Goal: Task Accomplishment & Management: Complete application form

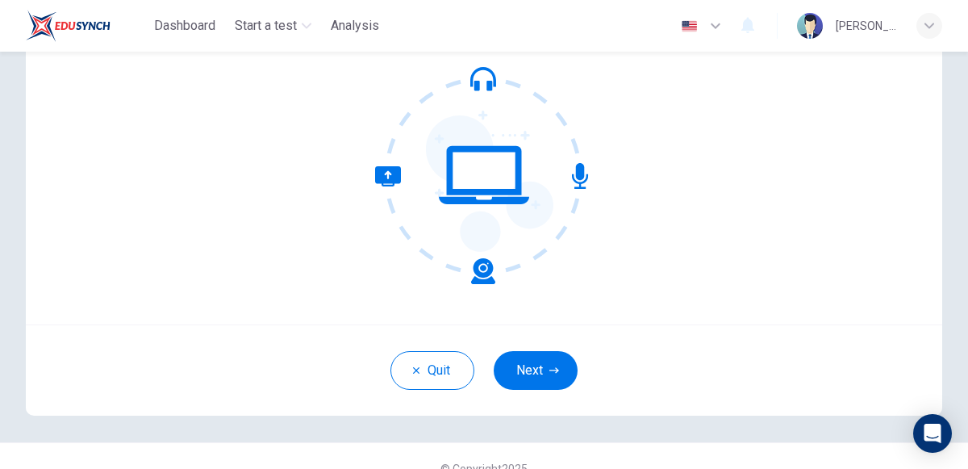
scroll to position [148, 0]
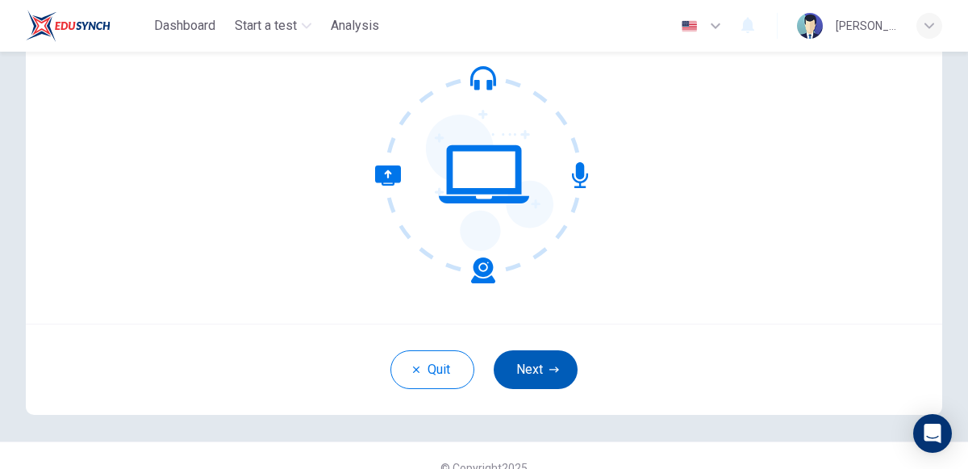
click at [514, 355] on button "Next" at bounding box center [536, 369] width 84 height 39
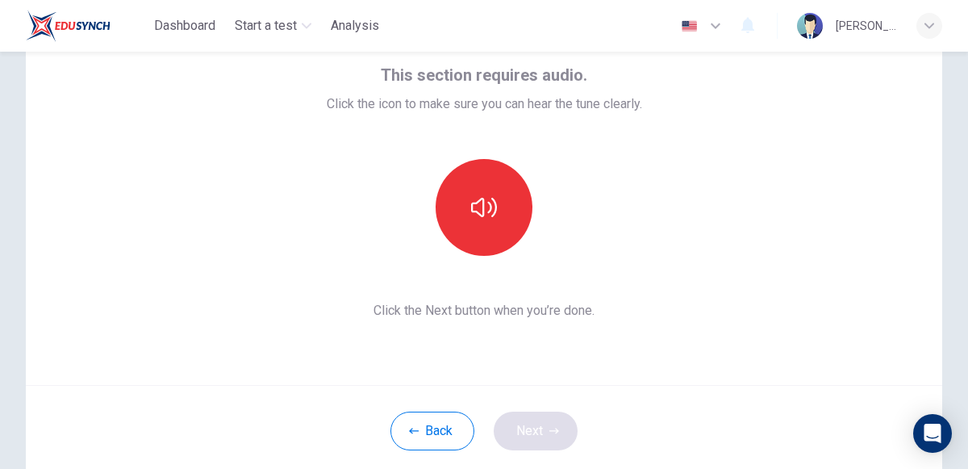
scroll to position [82, 0]
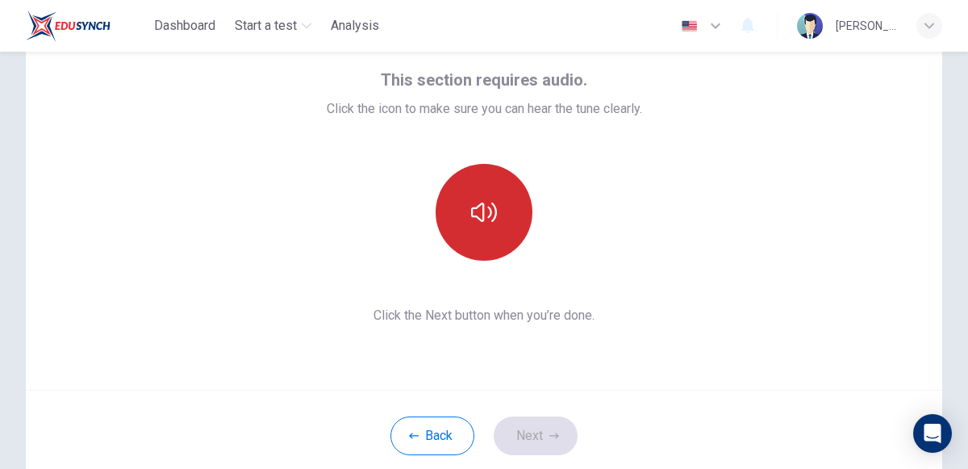
click at [475, 223] on icon "button" at bounding box center [484, 212] width 26 height 26
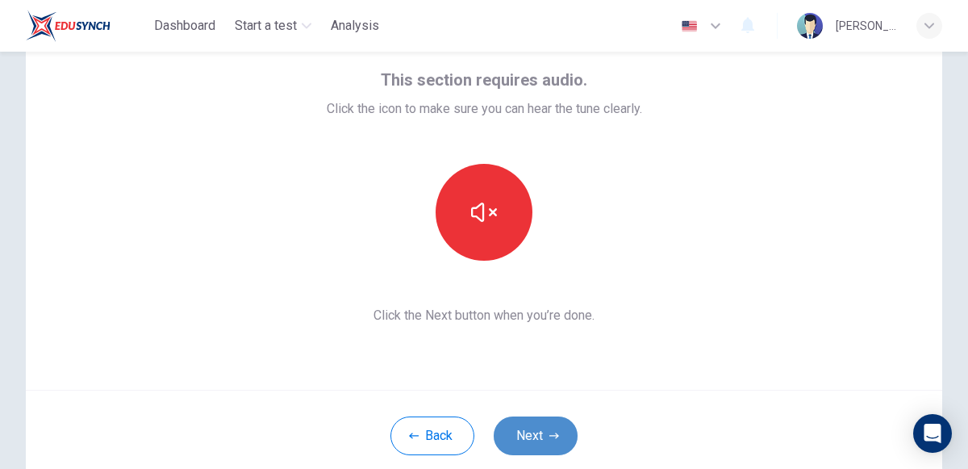
click at [529, 428] on button "Next" at bounding box center [536, 435] width 84 height 39
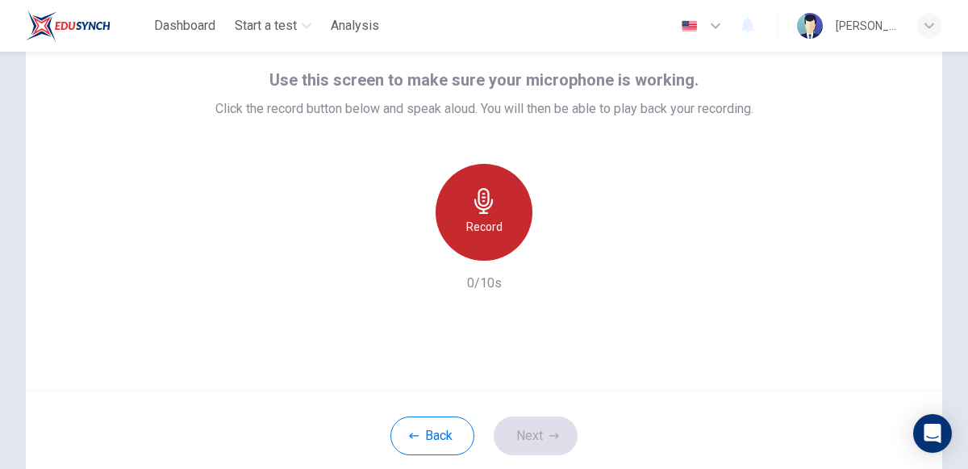
click at [454, 215] on div "Record" at bounding box center [484, 212] width 97 height 97
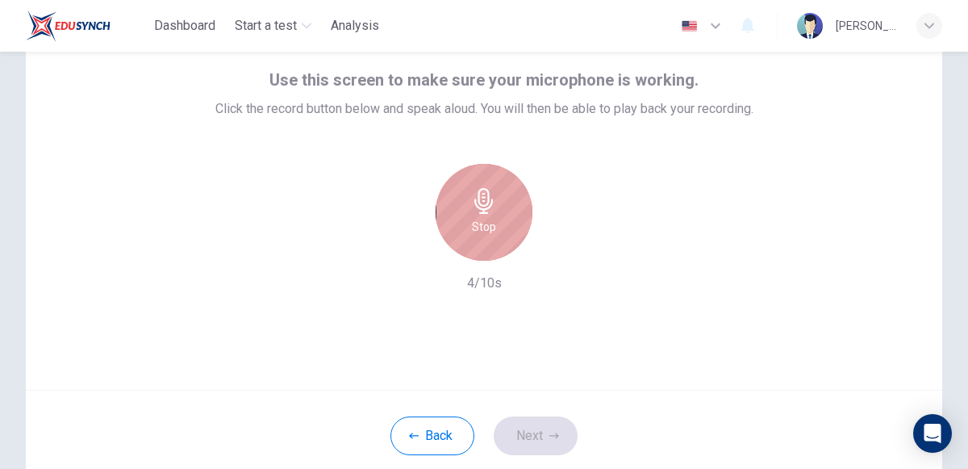
click at [454, 220] on div "Stop" at bounding box center [484, 212] width 97 height 97
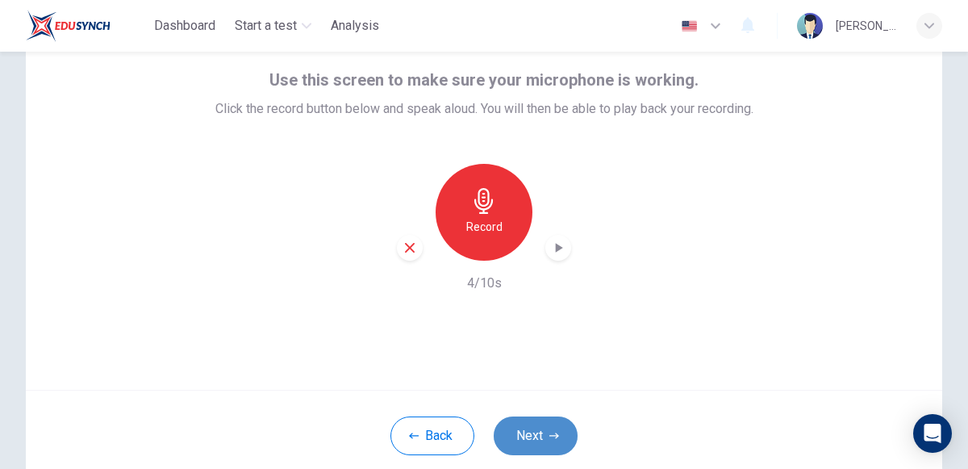
click at [528, 432] on button "Next" at bounding box center [536, 435] width 84 height 39
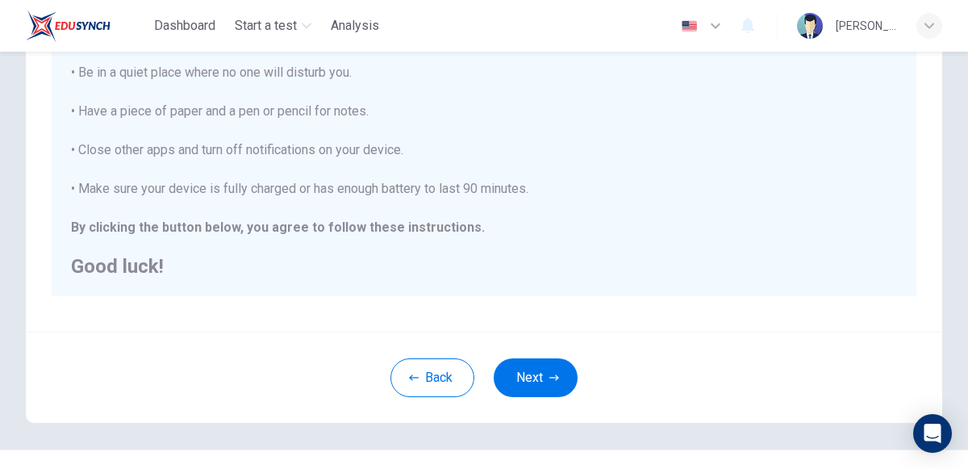
scroll to position [346, 0]
click at [542, 377] on button "Next" at bounding box center [536, 377] width 84 height 39
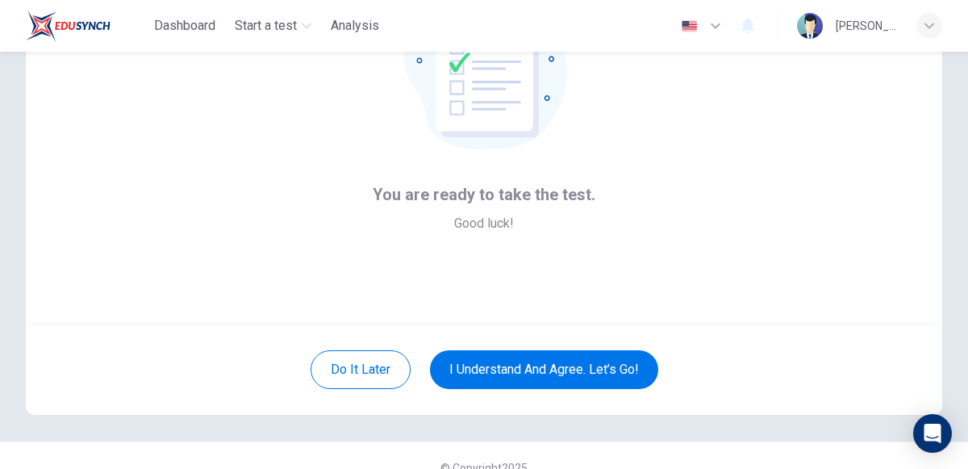
scroll to position [153, 0]
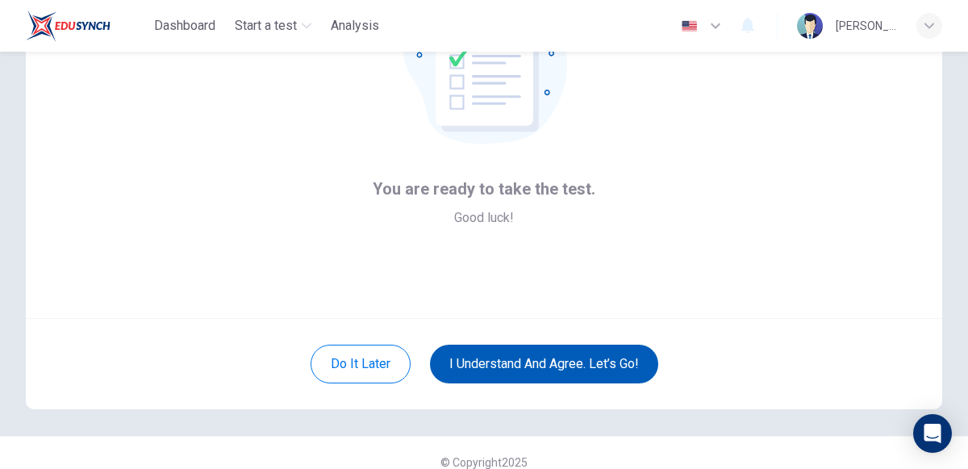
click at [487, 369] on button "I understand and agree. Let’s go!" at bounding box center [544, 364] width 228 height 39
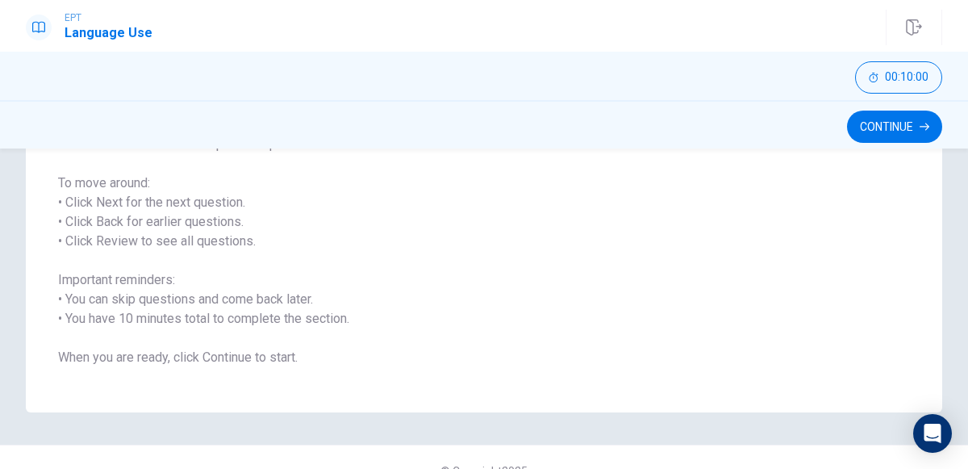
scroll to position [228, 0]
click at [877, 123] on button "Continue" at bounding box center [894, 127] width 95 height 32
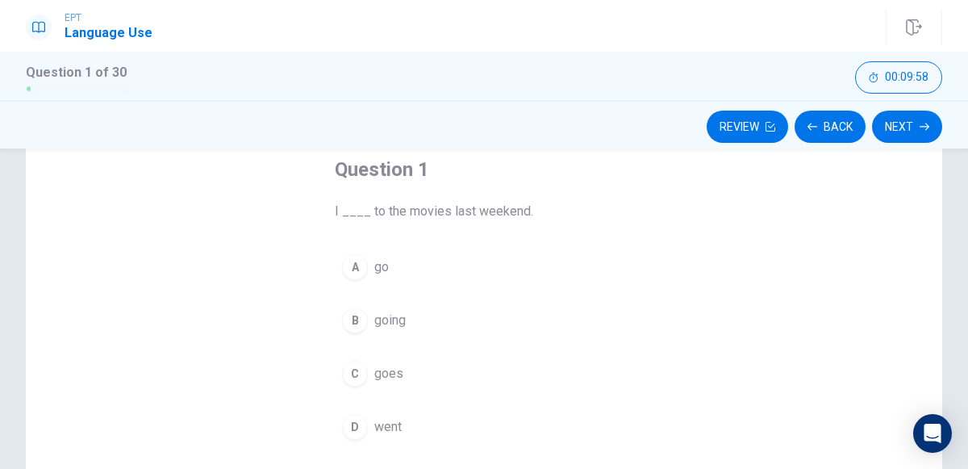
scroll to position [97, 0]
click at [344, 420] on div "D" at bounding box center [355, 421] width 26 height 26
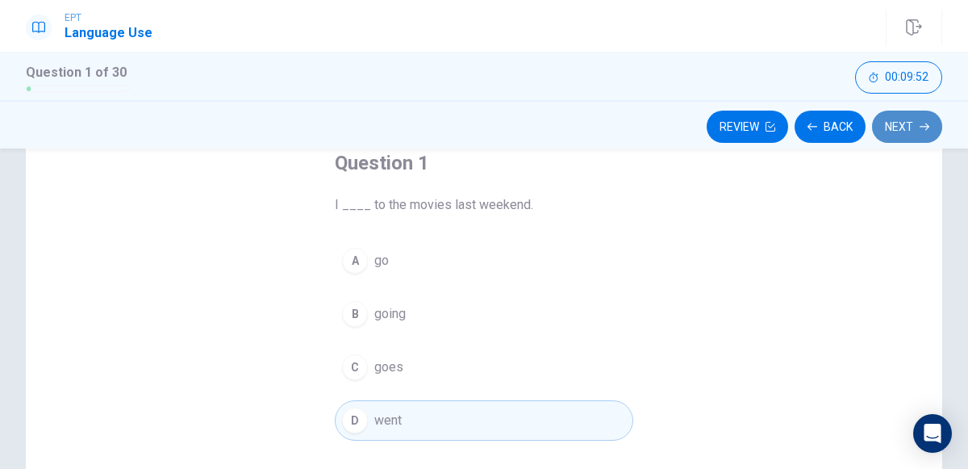
click at [922, 133] on button "Next" at bounding box center [907, 127] width 70 height 32
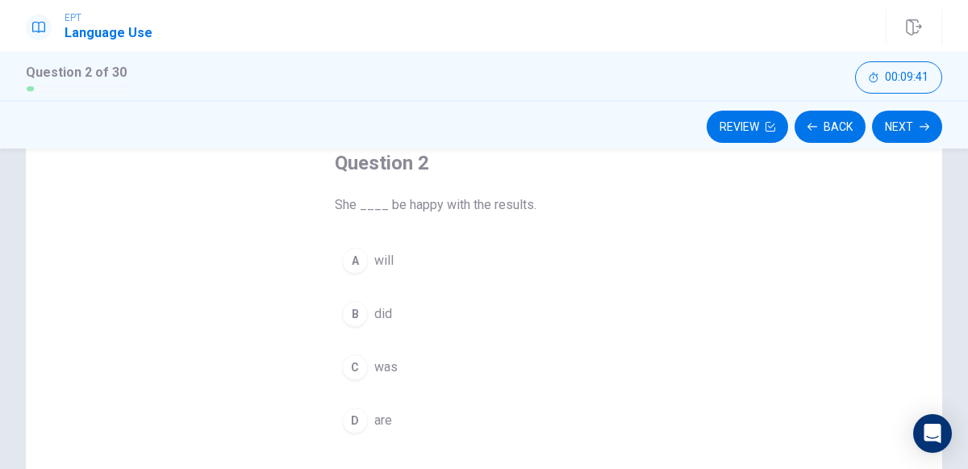
click at [354, 262] on div "A" at bounding box center [355, 261] width 26 height 26
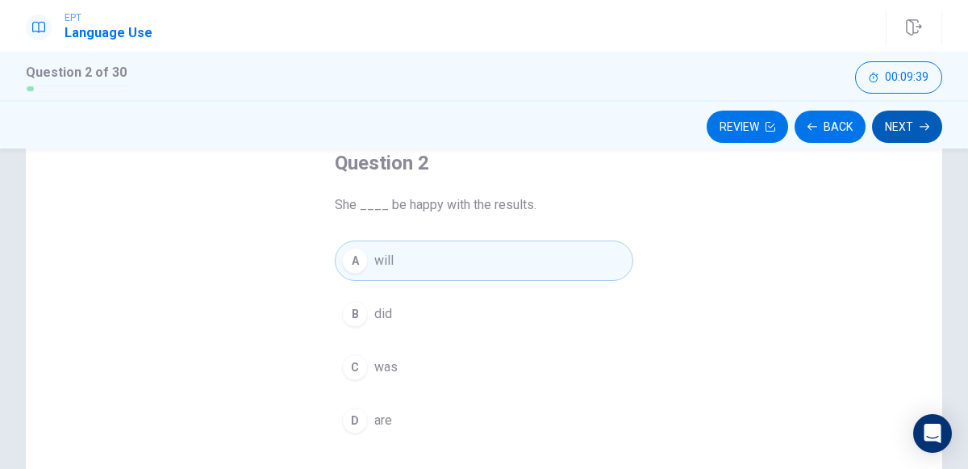
click at [903, 123] on button "Next" at bounding box center [907, 127] width 70 height 32
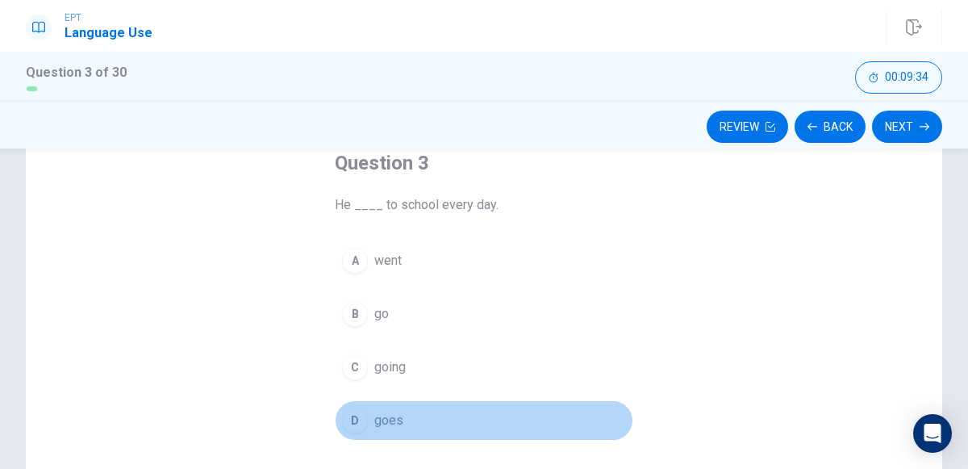
click at [358, 416] on div "D" at bounding box center [355, 421] width 26 height 26
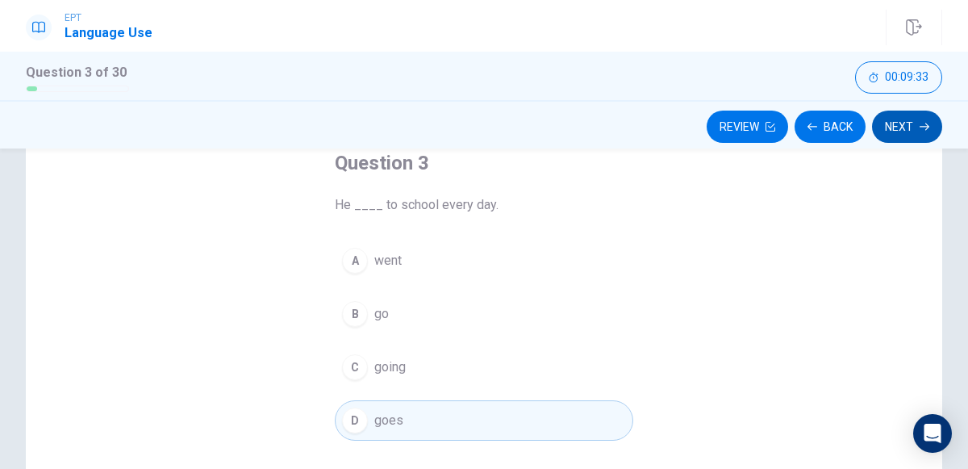
click at [924, 126] on icon "button" at bounding box center [925, 126] width 10 height 7
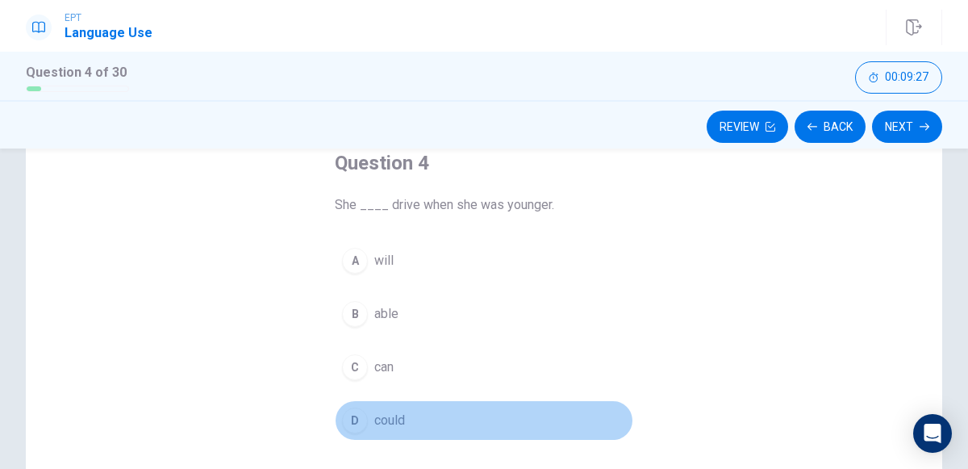
click at [353, 421] on div "D" at bounding box center [355, 421] width 26 height 26
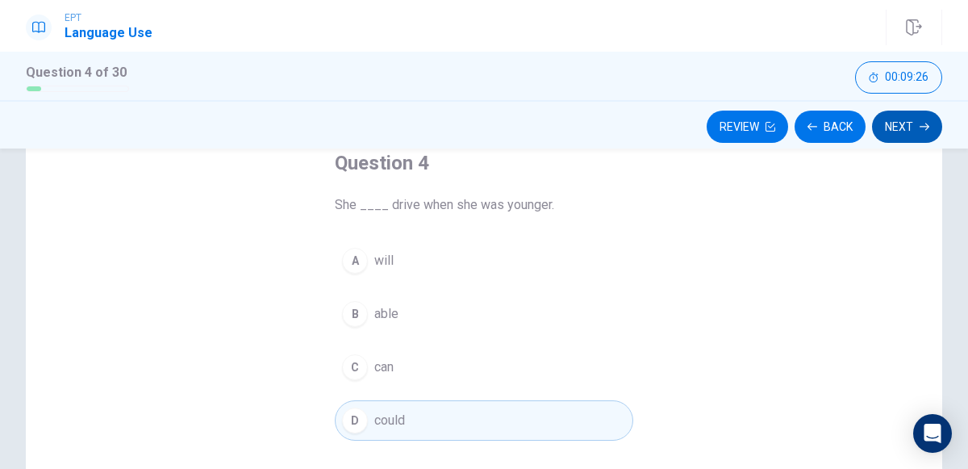
click at [906, 137] on button "Next" at bounding box center [907, 127] width 70 height 32
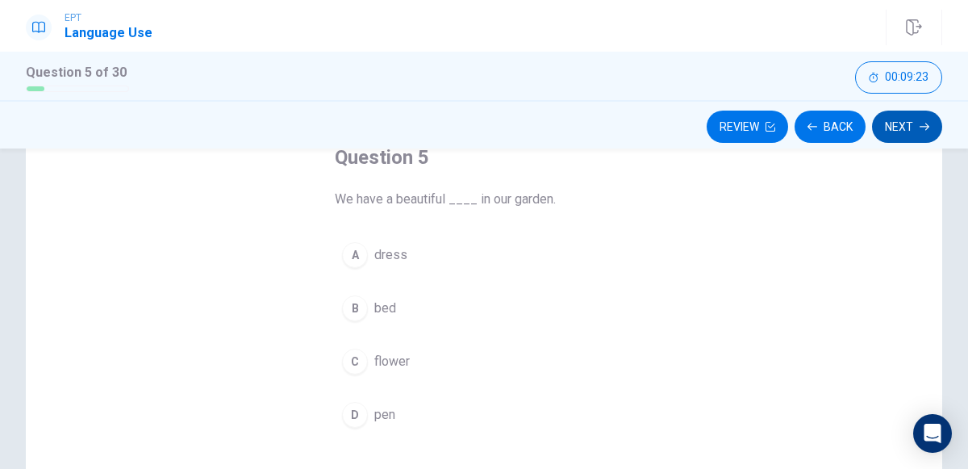
scroll to position [107, 0]
click at [349, 349] on div "C" at bounding box center [355, 358] width 26 height 26
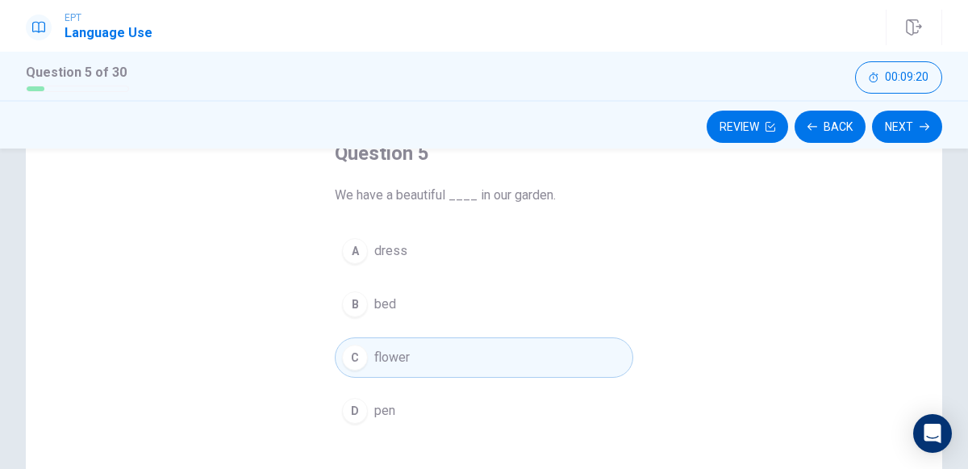
click at [910, 146] on div "Review Back Next" at bounding box center [484, 124] width 968 height 48
click at [349, 351] on div "C" at bounding box center [355, 358] width 26 height 26
click at [906, 135] on button "Next" at bounding box center [907, 127] width 70 height 32
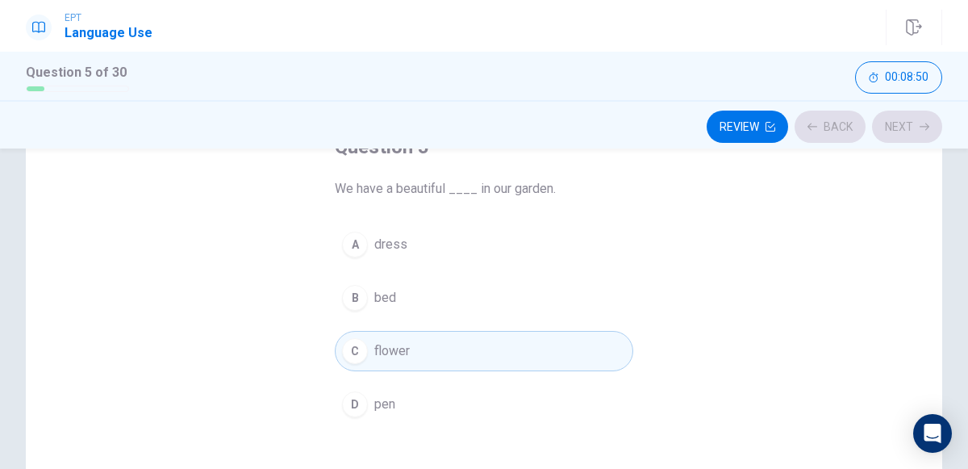
scroll to position [101, 0]
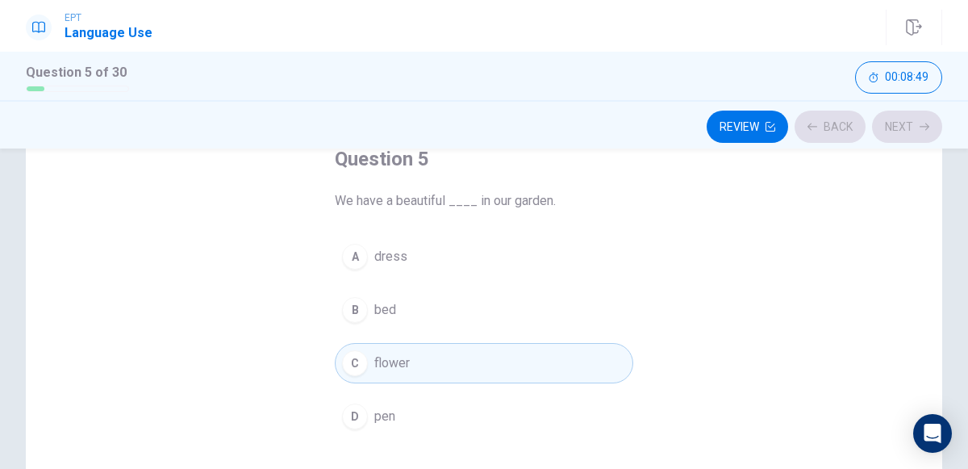
click at [352, 357] on div "C" at bounding box center [355, 363] width 26 height 26
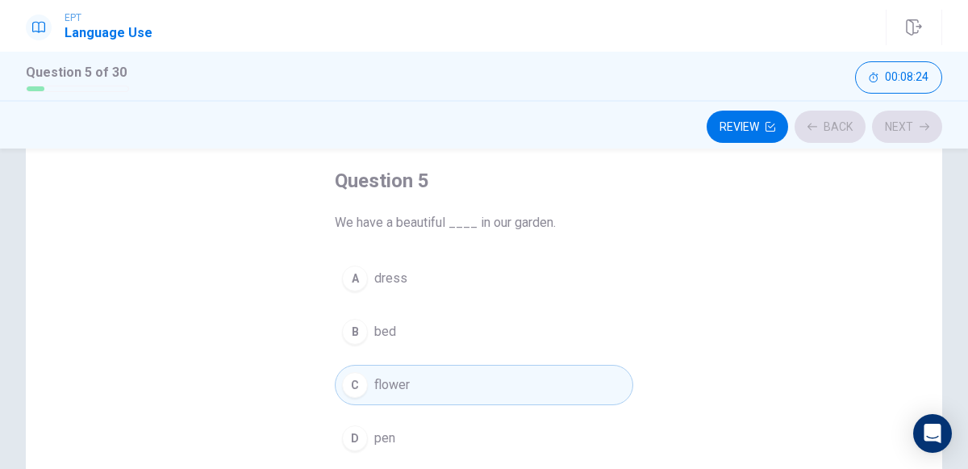
scroll to position [75, 0]
click at [369, 384] on button "C flower" at bounding box center [484, 389] width 299 height 40
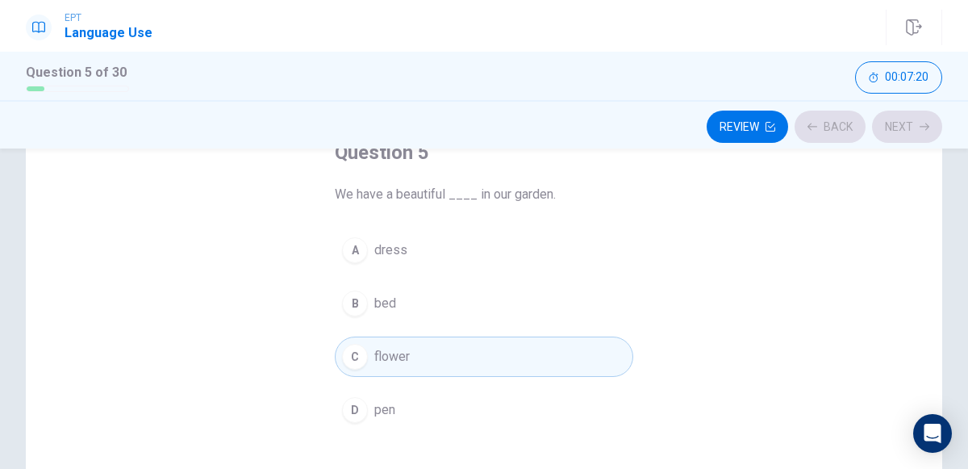
scroll to position [111, 0]
click at [911, 142] on div "Review Back Next" at bounding box center [484, 124] width 968 height 48
click at [912, 136] on div "Review Back Next" at bounding box center [484, 126] width 917 height 31
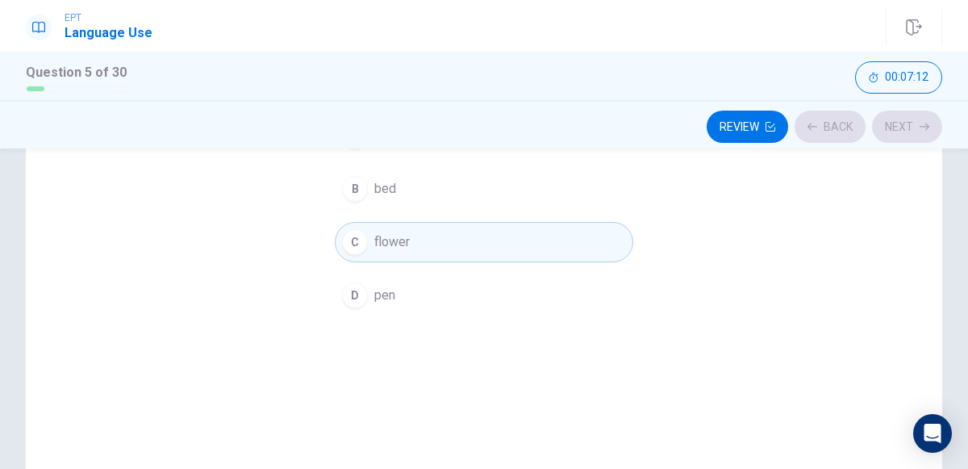
scroll to position [228, 0]
click at [922, 141] on div "Review Back Next" at bounding box center [484, 126] width 917 height 31
click at [916, 140] on div "Review Back Next" at bounding box center [484, 126] width 917 height 31
click at [912, 142] on div "Review Back Next" at bounding box center [484, 124] width 968 height 48
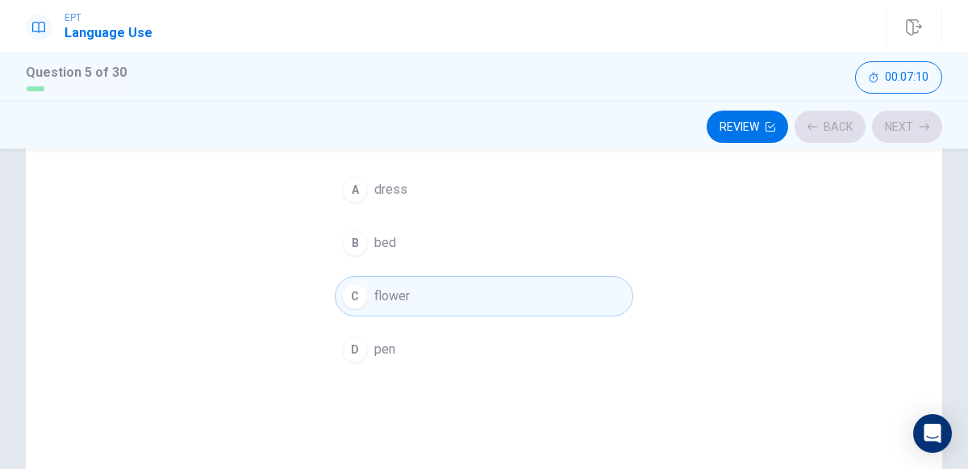
scroll to position [160, 0]
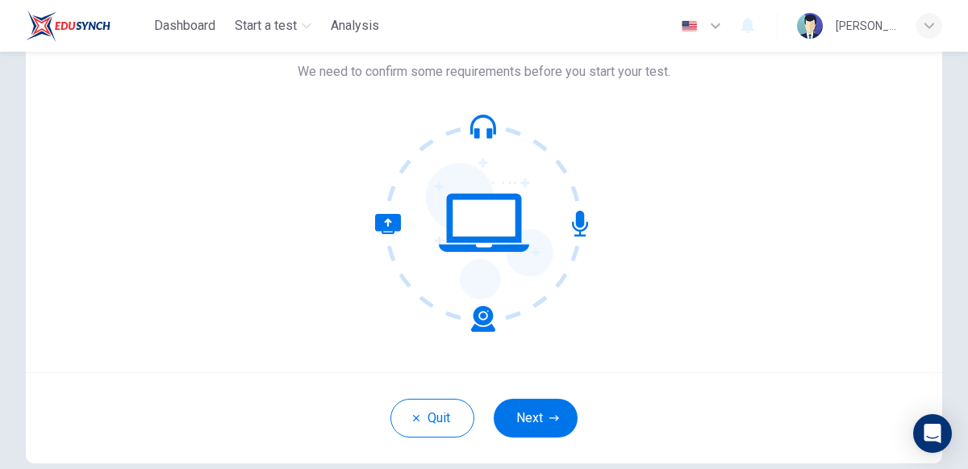
scroll to position [102, 0]
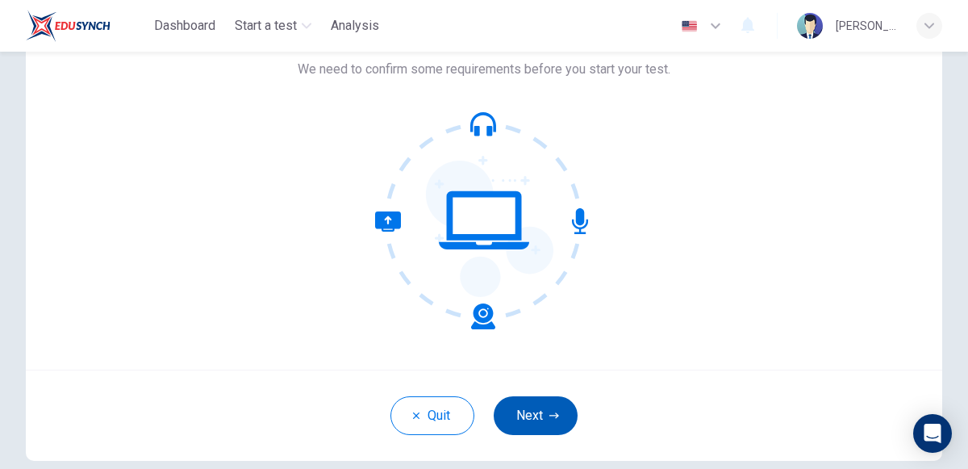
click at [554, 414] on icon "button" at bounding box center [555, 415] width 10 height 6
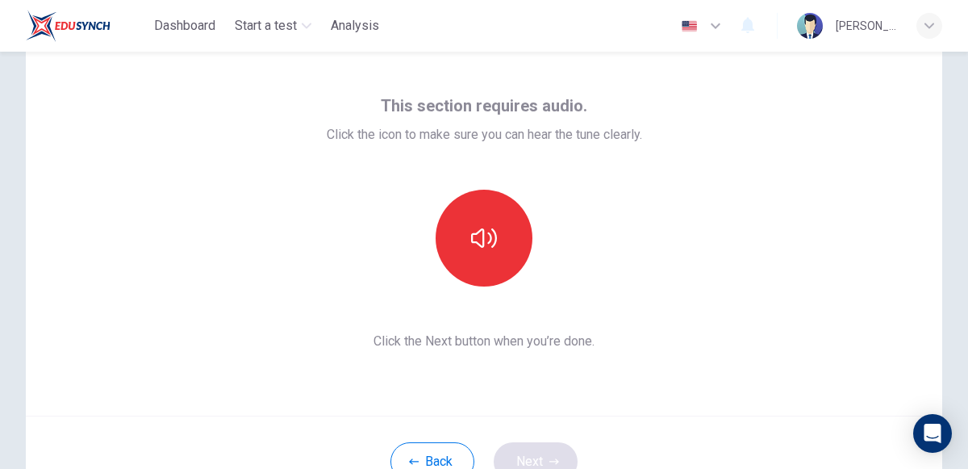
scroll to position [44, 0]
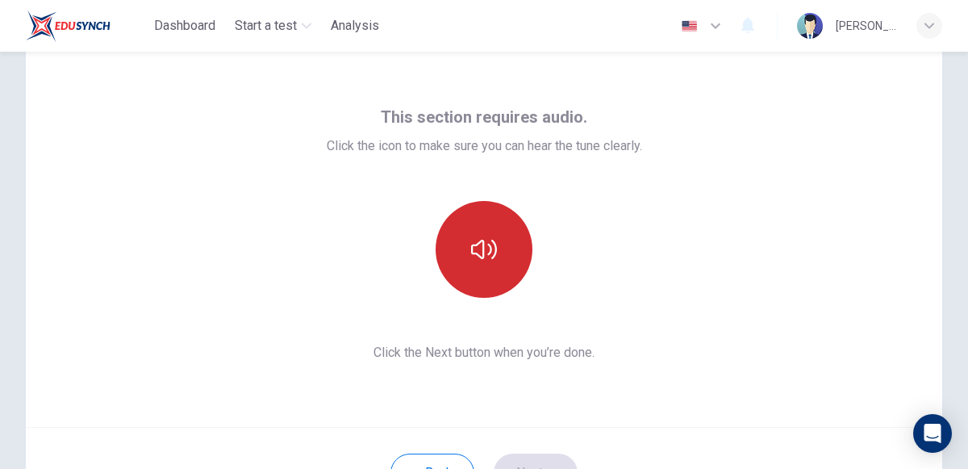
click at [496, 254] on icon "button" at bounding box center [484, 249] width 26 height 26
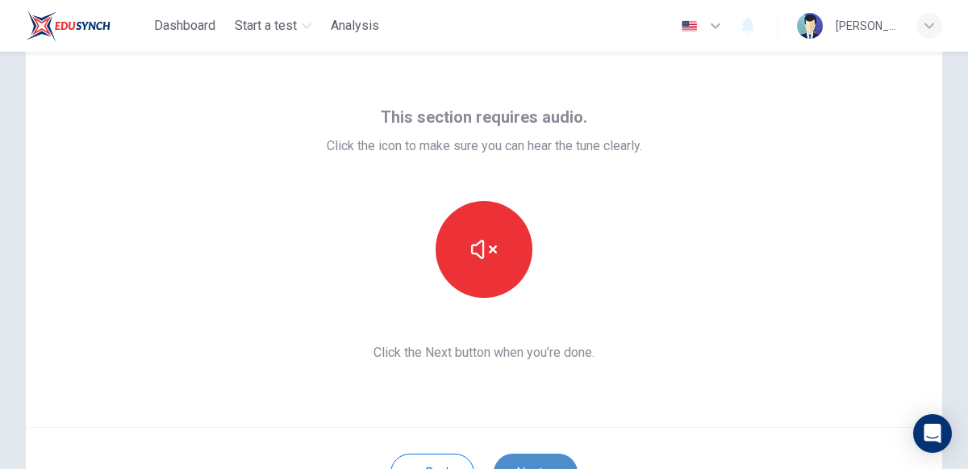
click at [512, 456] on button "Next" at bounding box center [536, 473] width 84 height 39
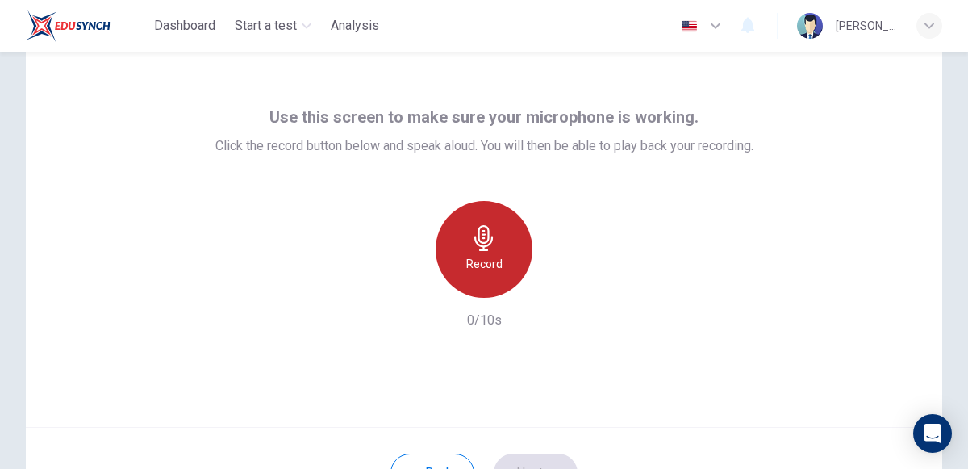
click at [489, 278] on div "Record" at bounding box center [484, 249] width 97 height 97
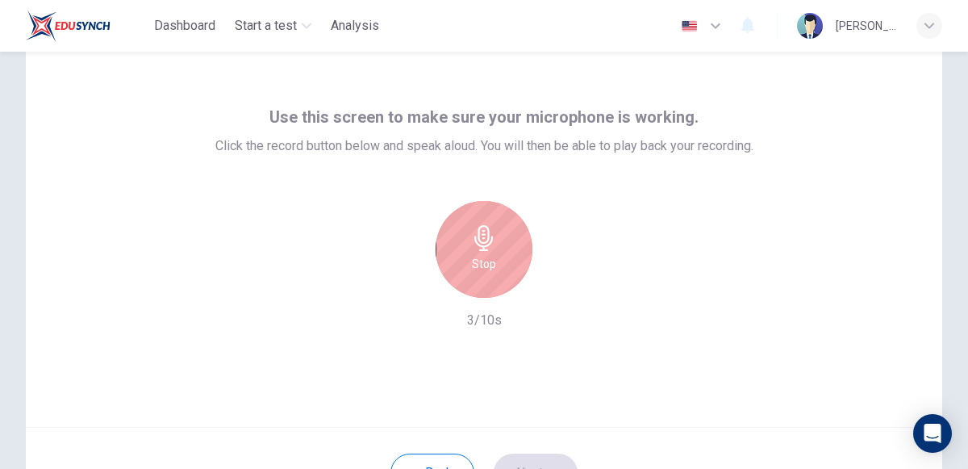
click at [489, 278] on div "Stop" at bounding box center [484, 249] width 97 height 97
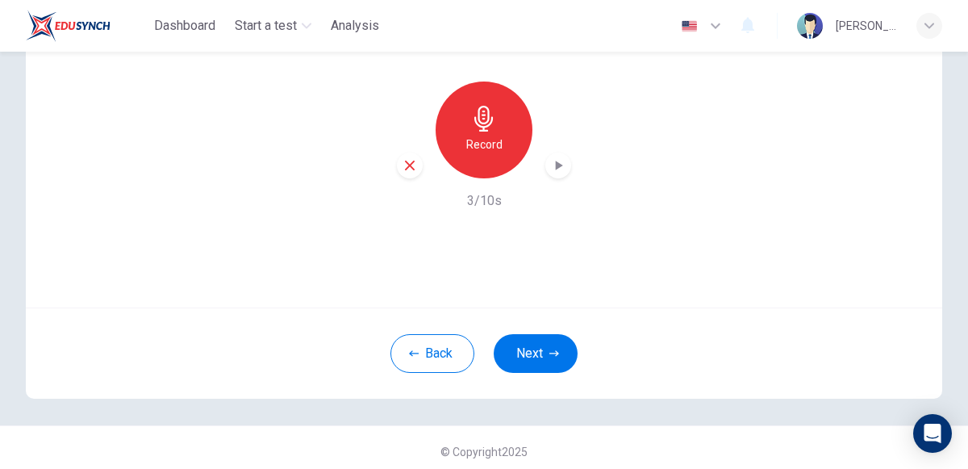
scroll to position [170, 0]
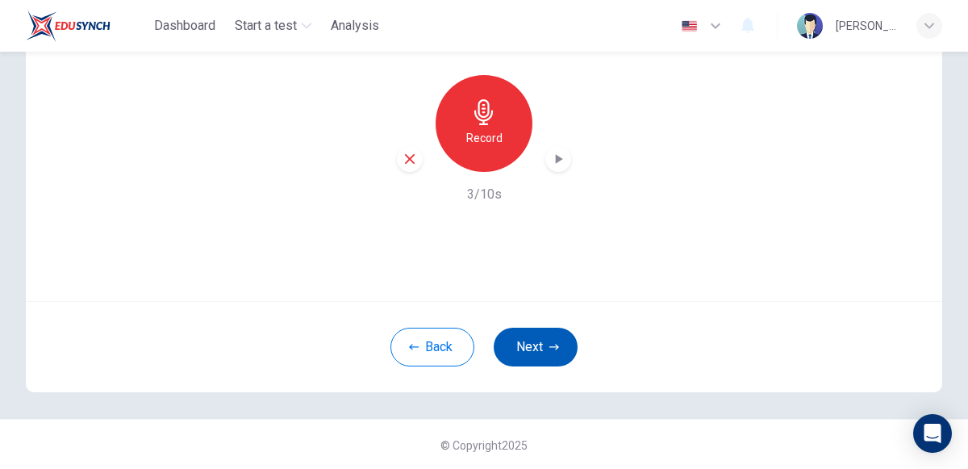
click at [518, 342] on button "Next" at bounding box center [536, 347] width 84 height 39
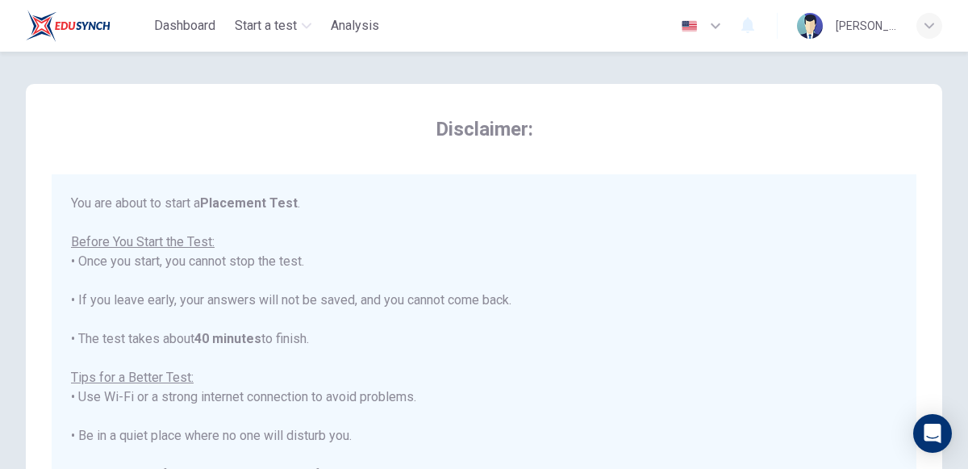
scroll to position [376, 0]
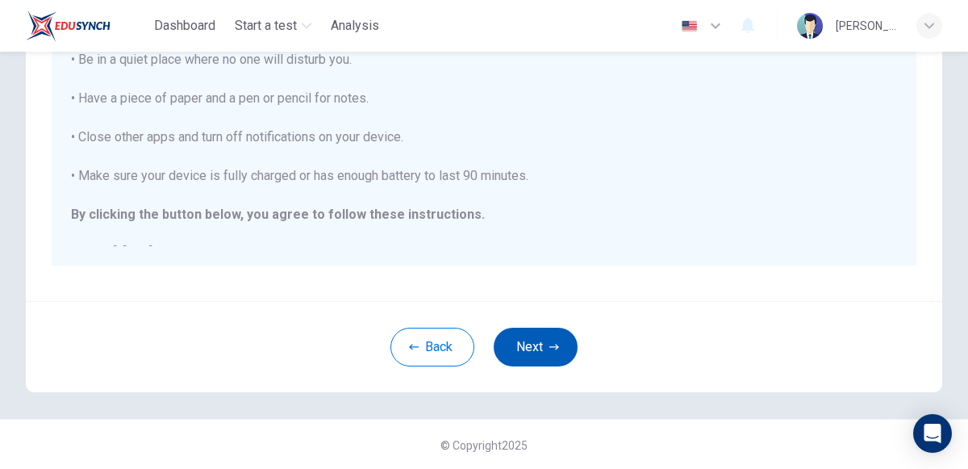
click at [519, 344] on button "Next" at bounding box center [536, 347] width 84 height 39
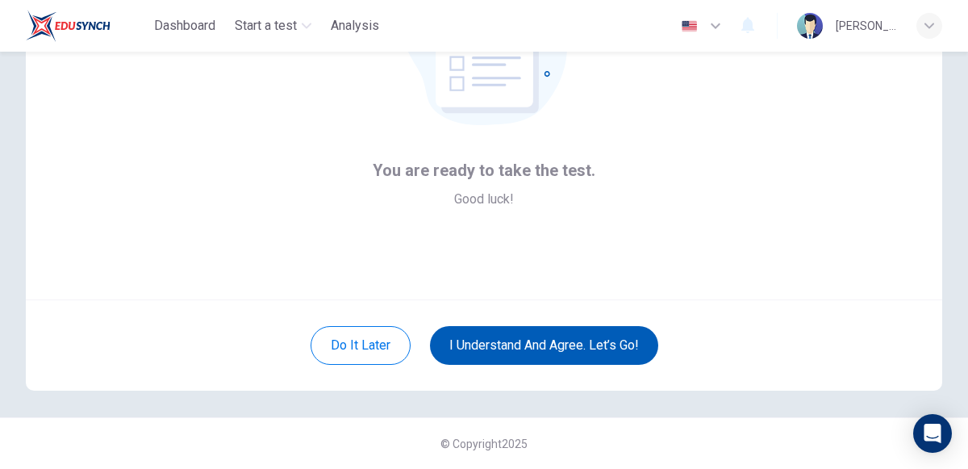
scroll to position [170, 0]
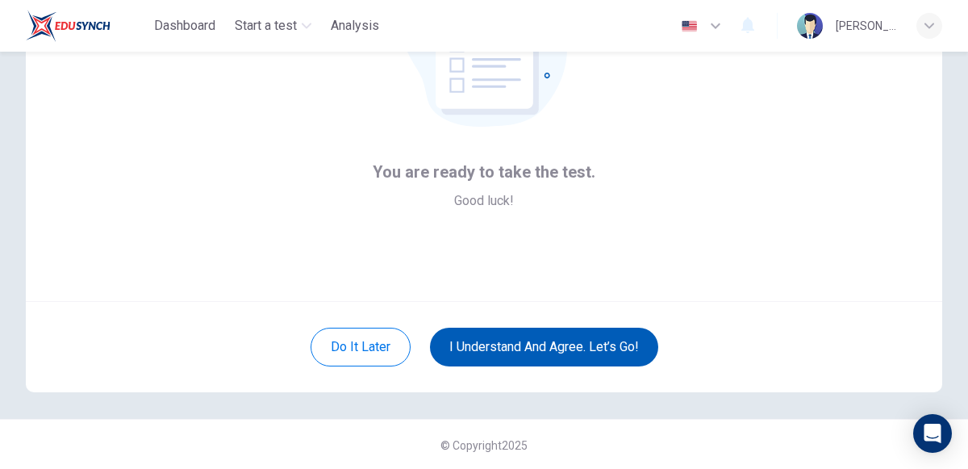
click at [517, 343] on button "I understand and agree. Let’s go!" at bounding box center [544, 347] width 228 height 39
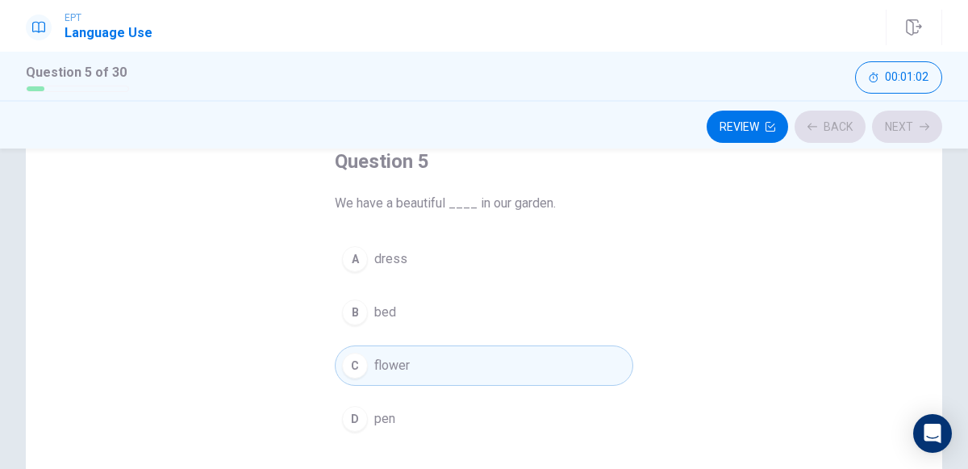
scroll to position [99, 0]
click at [542, 372] on button "C flower" at bounding box center [484, 365] width 299 height 40
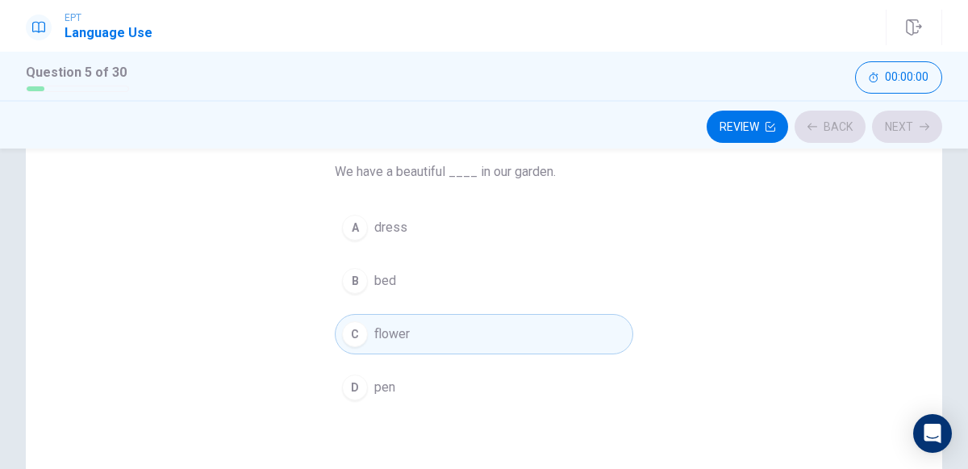
scroll to position [132, 0]
click at [906, 136] on div "Review Back Next" at bounding box center [484, 126] width 917 height 31
click at [542, 332] on button "C flower" at bounding box center [484, 332] width 299 height 40
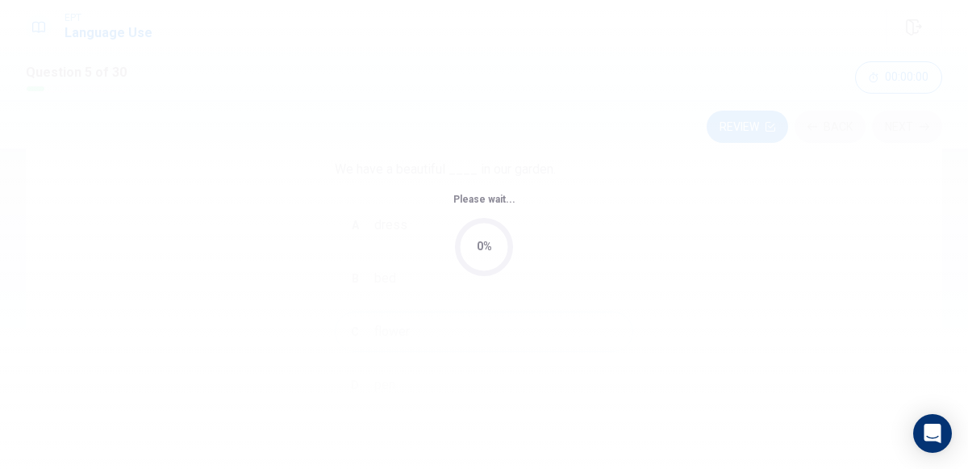
click at [554, 332] on div "Please wait... 0%" at bounding box center [484, 234] width 968 height 469
